Goal: Navigation & Orientation: Find specific page/section

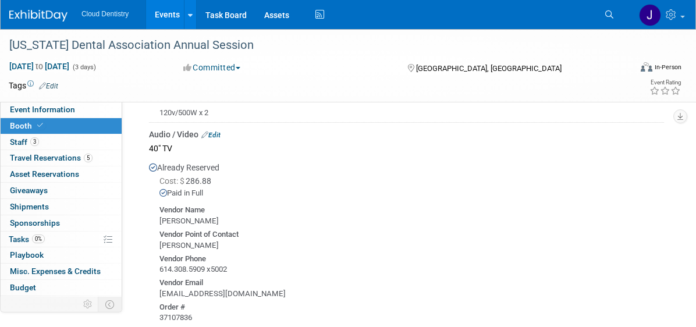
click at [160, 19] on link "Events" at bounding box center [167, 14] width 42 height 29
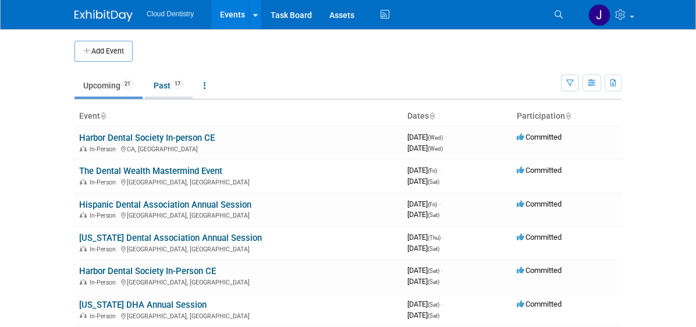
click at [161, 89] on link "Past 17" at bounding box center [169, 86] width 48 height 22
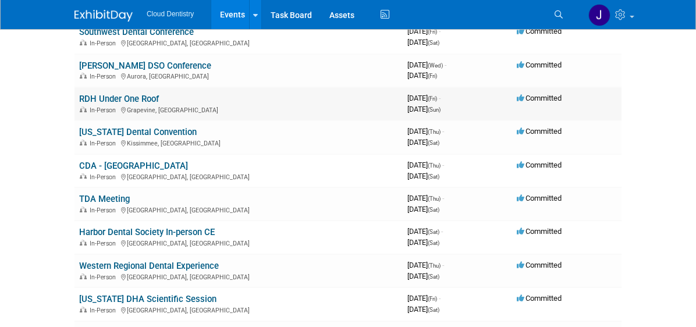
scroll to position [143, 0]
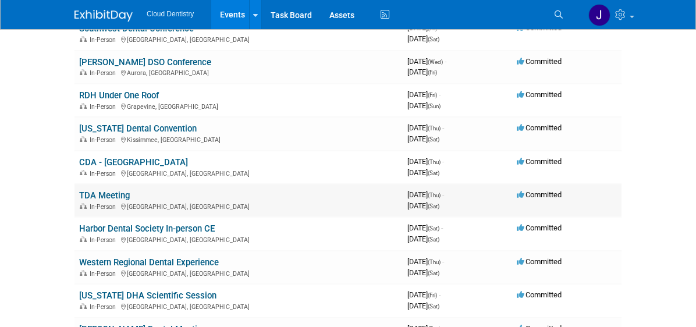
click at [112, 194] on link "TDA Meeting" at bounding box center [104, 195] width 51 height 10
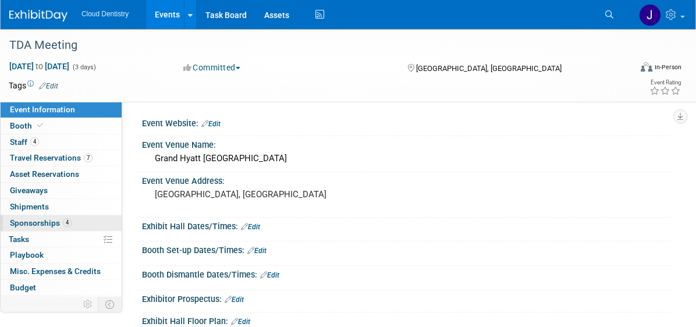
click at [45, 222] on span "Sponsorships 4" at bounding box center [41, 222] width 62 height 9
